Goal: Find specific page/section: Find specific page/section

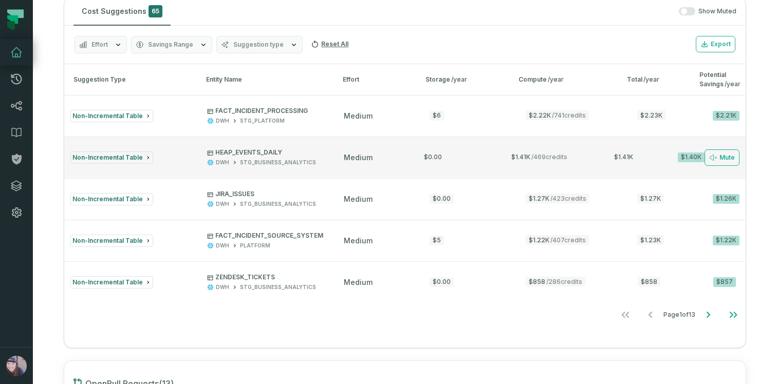
scroll to position [658, 0]
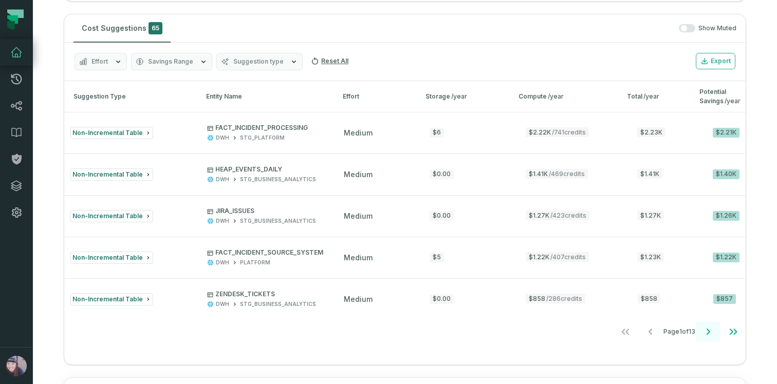
click at [703, 332] on icon "Go to next page" at bounding box center [708, 332] width 12 height 12
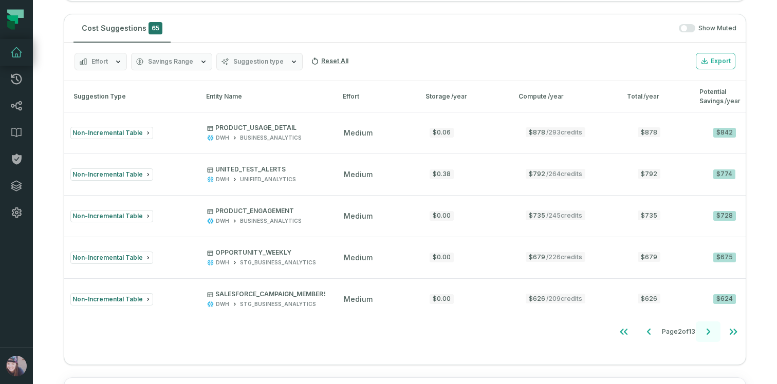
click at [703, 332] on icon "Go to next page" at bounding box center [708, 332] width 12 height 12
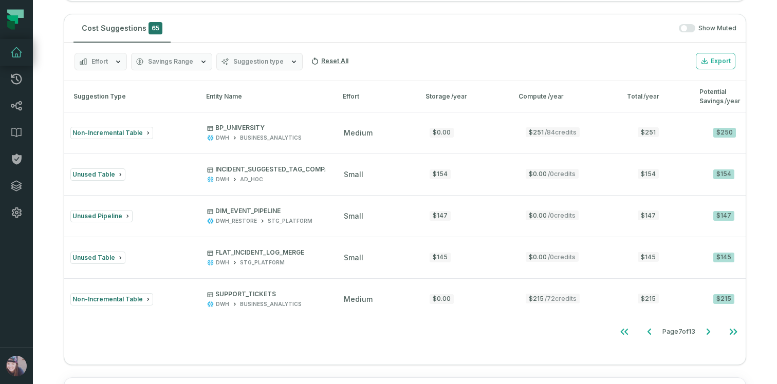
click at [169, 51] on div "Effort Savings Range Suggestion type Reset All Export" at bounding box center [404, 62] width 681 height 39
click at [174, 63] on span "Savings Range" at bounding box center [170, 62] width 45 height 8
click at [234, 62] on span "Suggestion type" at bounding box center [258, 62] width 50 height 8
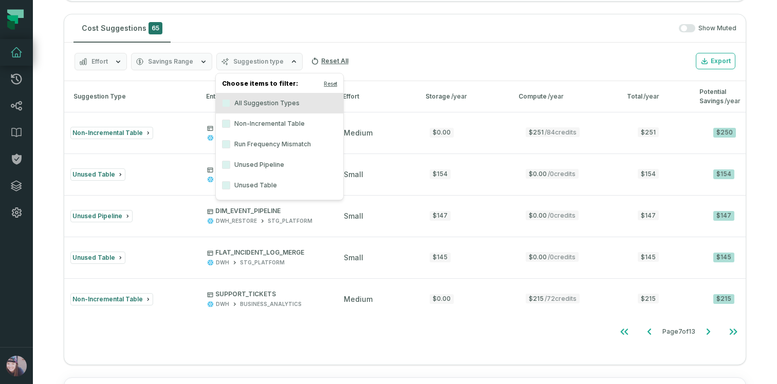
click at [255, 147] on label "Run Frequency Mismatch" at bounding box center [279, 144] width 127 height 21
click at [230, 147] on button "Run Frequency Mismatch" at bounding box center [226, 144] width 8 height 8
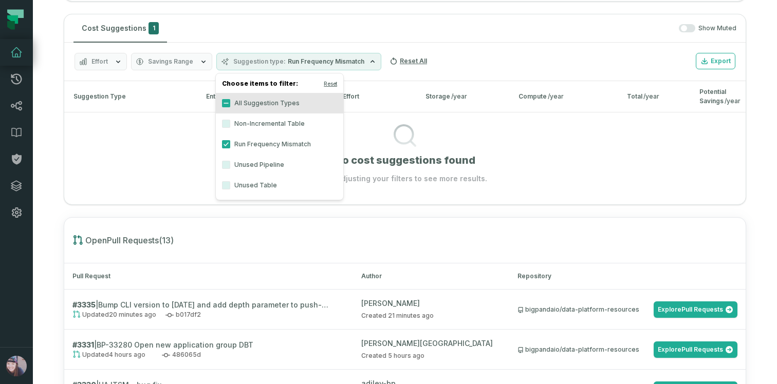
click at [464, 36] on div "Cost Suggestions 1 Show Muted" at bounding box center [404, 28] width 681 height 28
